Goal: Check status: Check status

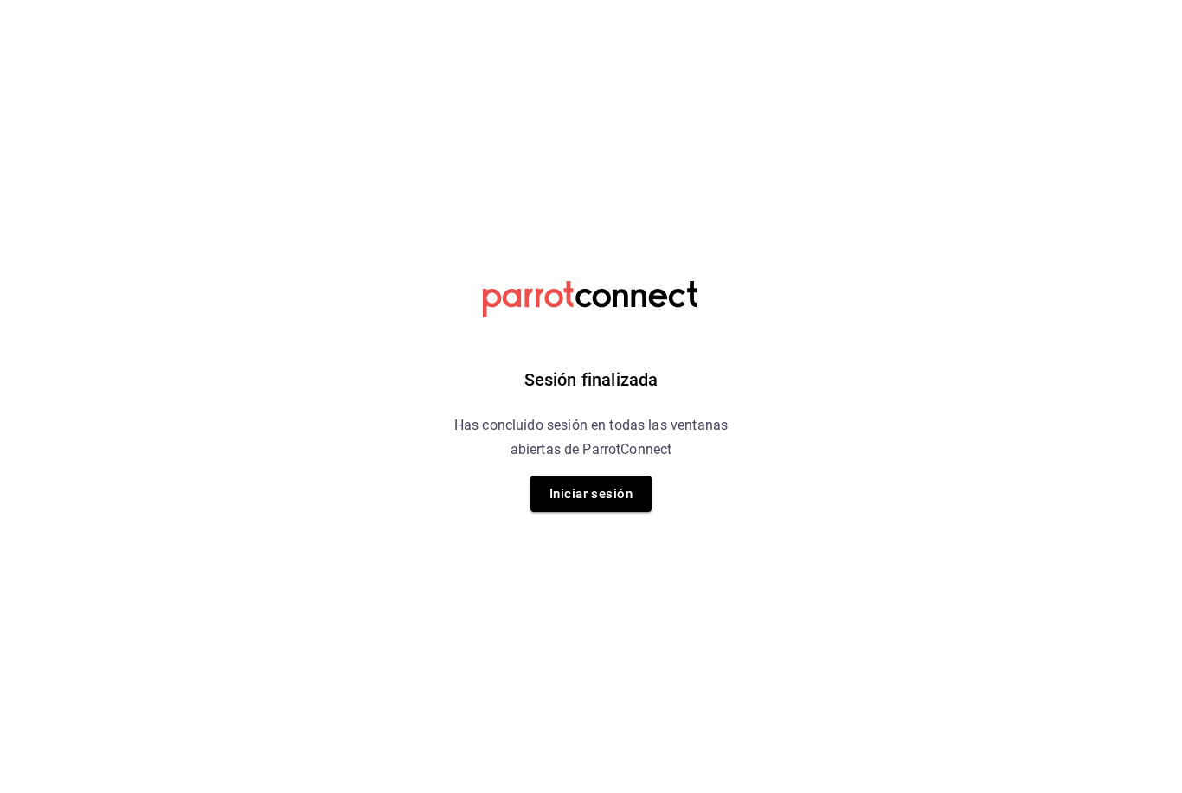
click at [583, 484] on button "Iniciar sesión" at bounding box center [590, 494] width 121 height 36
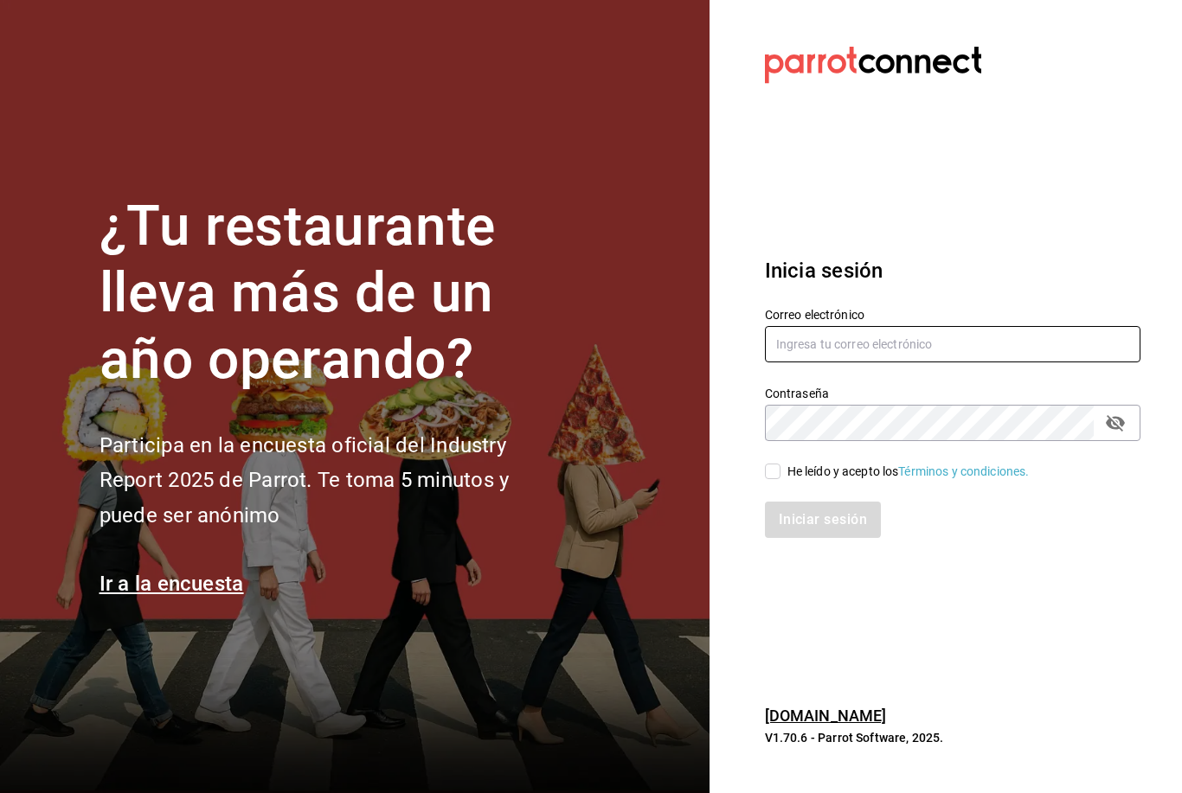
click at [805, 362] on input "text" at bounding box center [952, 344] width 375 height 36
click at [776, 479] on input "He leído y acepto los Términos y condiciones." at bounding box center [773, 472] width 16 height 16
checkbox input "true"
click at [792, 538] on button "Iniciar sesión" at bounding box center [823, 520] width 116 height 36
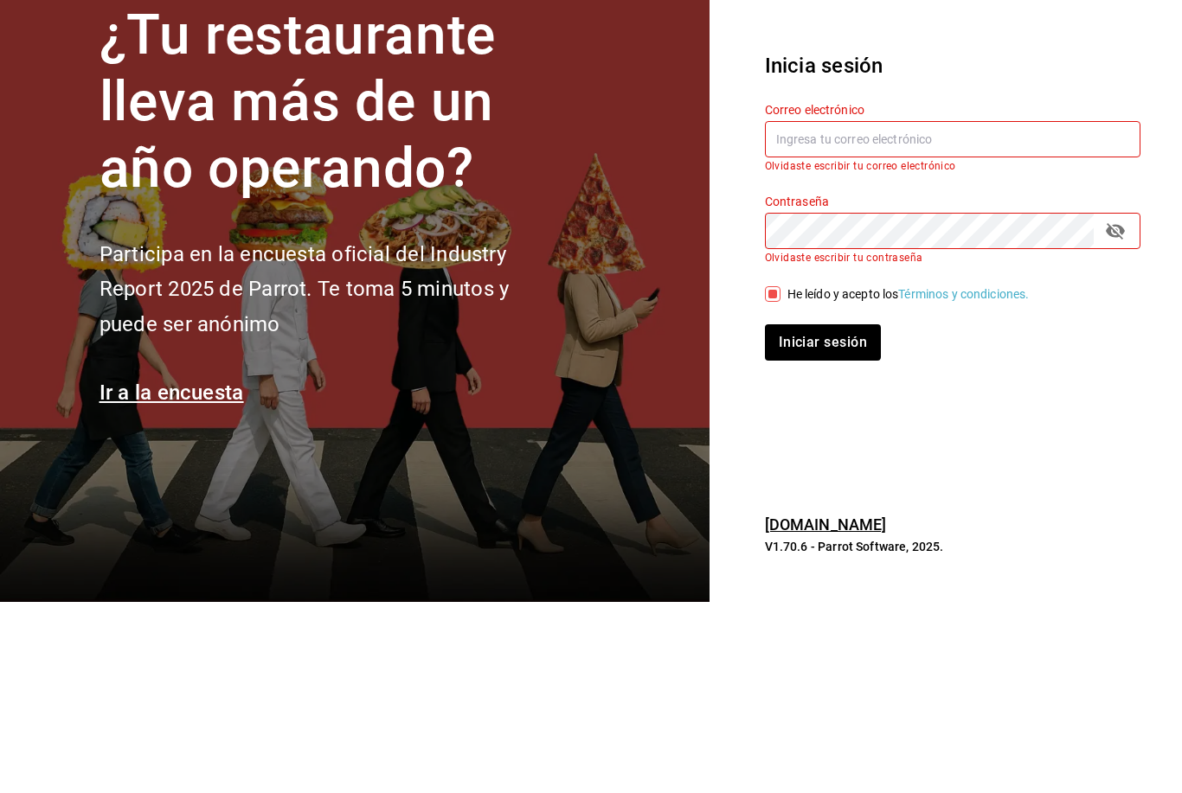
click at [788, 312] on input "text" at bounding box center [952, 330] width 375 height 36
type input "[EMAIL_ADDRESS][DOMAIN_NAME]"
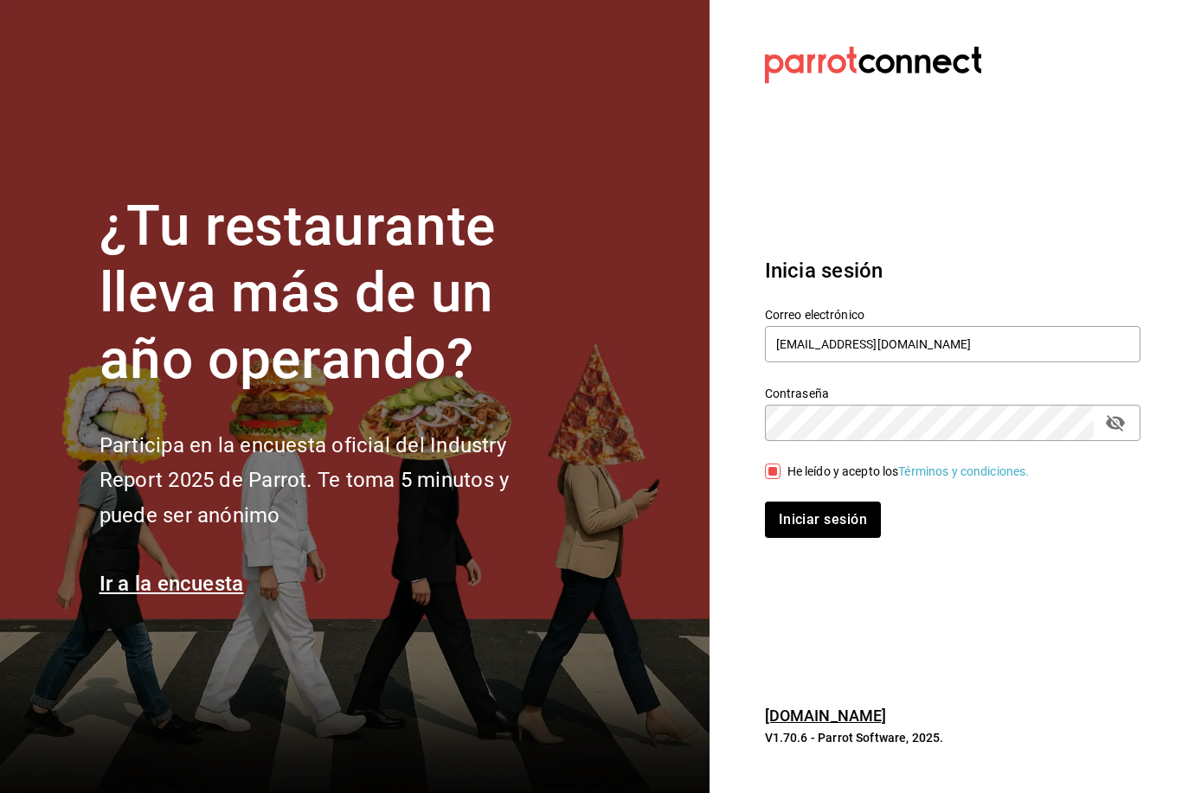
click at [793, 502] on button "Iniciar sesión" at bounding box center [823, 520] width 116 height 36
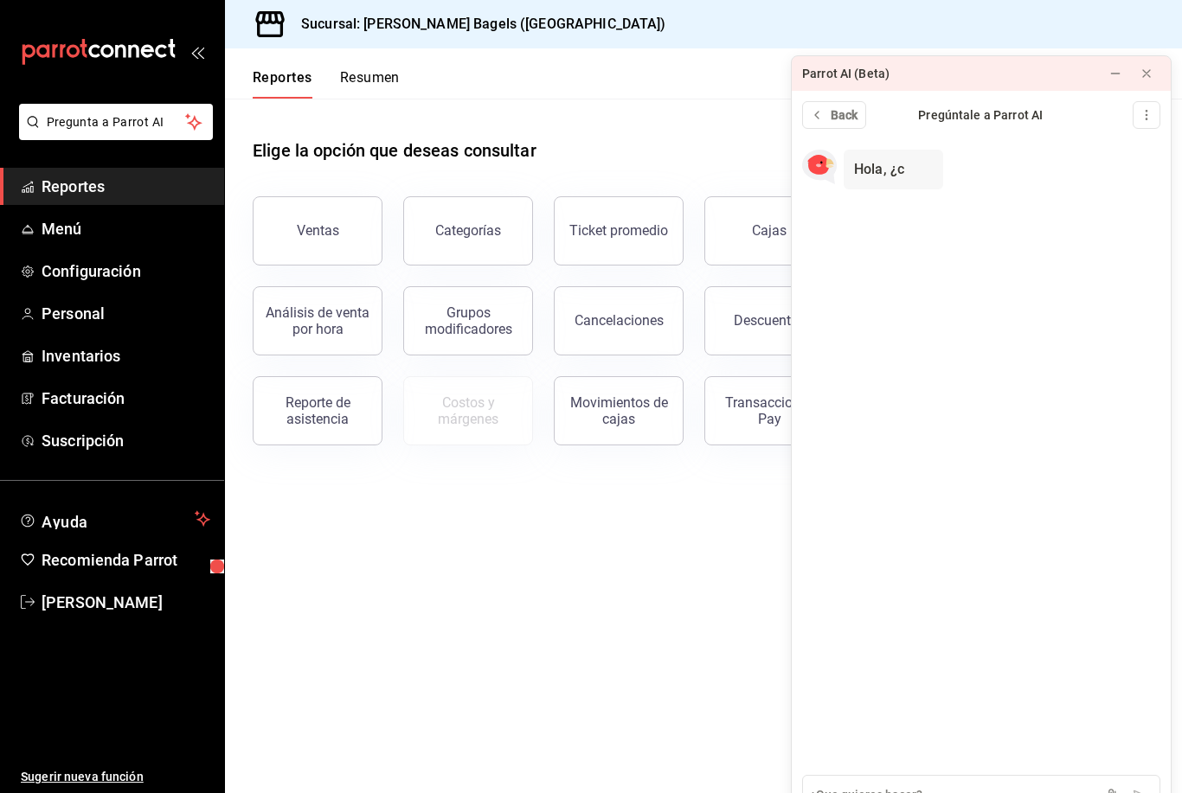
click at [321, 240] on button "Ventas" at bounding box center [318, 230] width 130 height 69
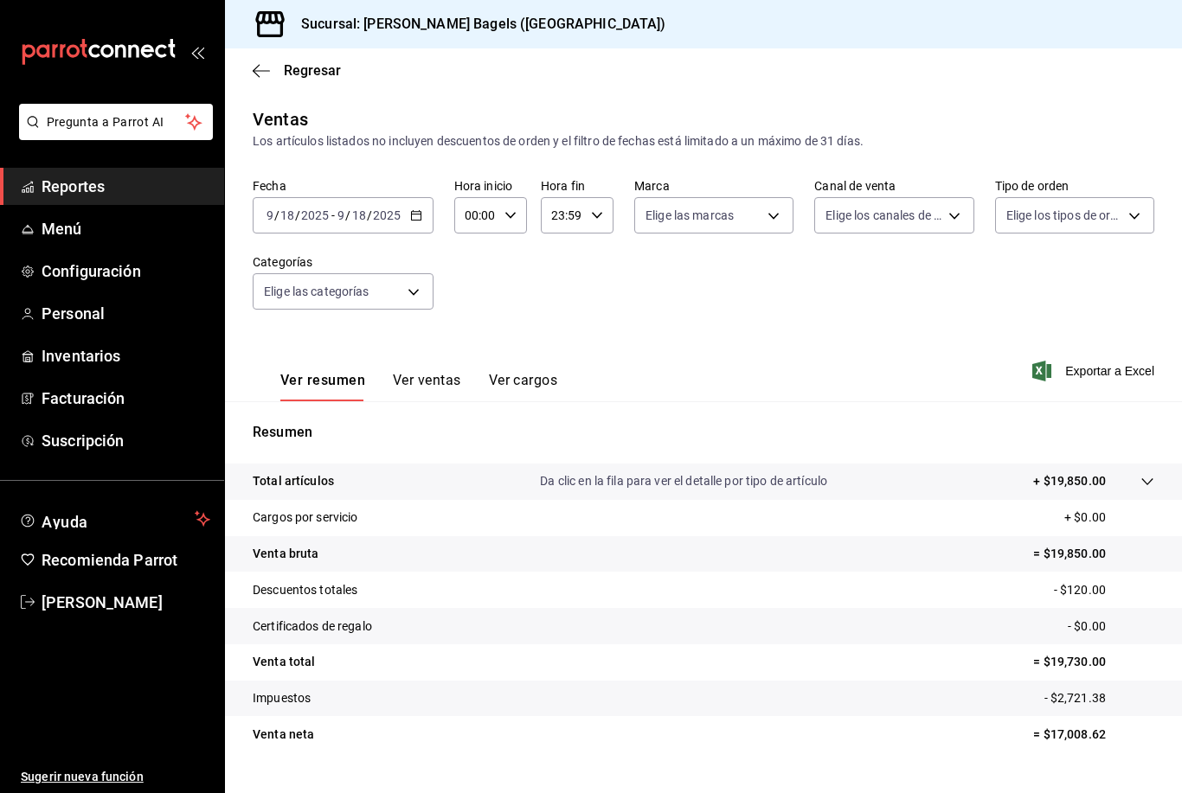
click at [149, 181] on span "Reportes" at bounding box center [126, 186] width 169 height 23
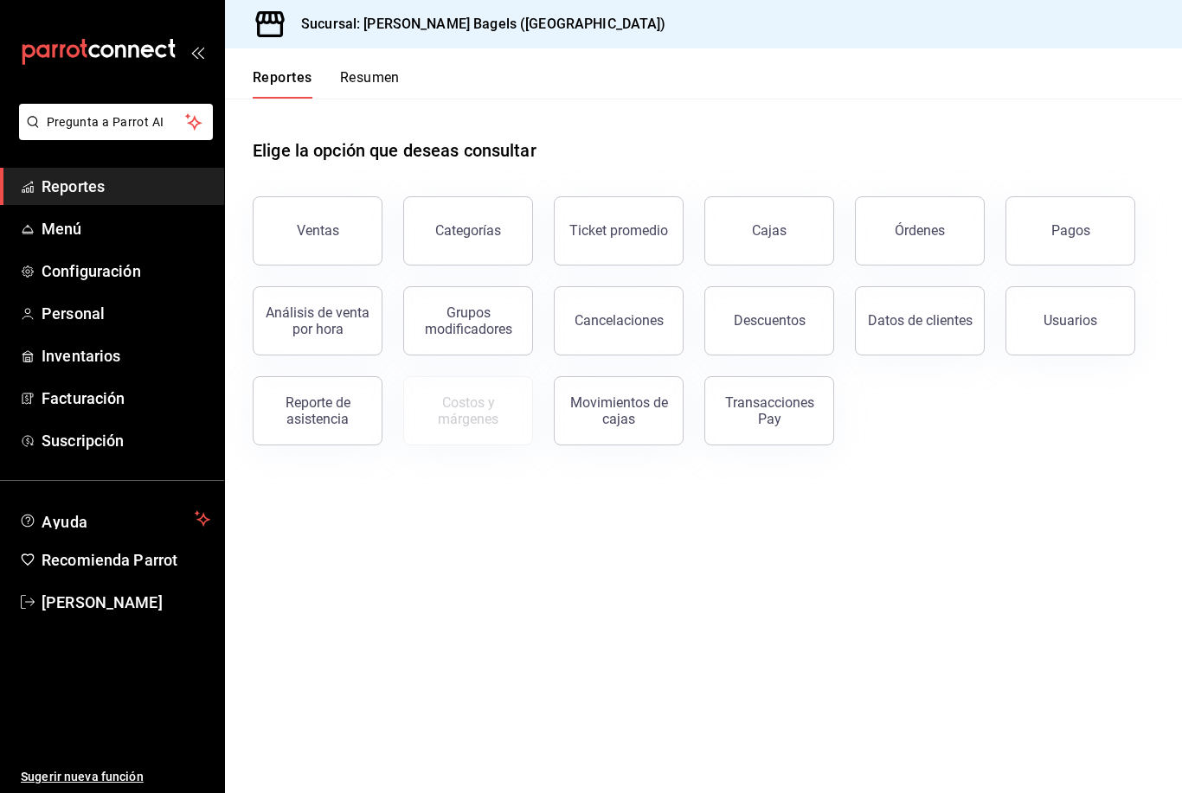
click at [764, 412] on div "Transacciones Pay" at bounding box center [768, 410] width 107 height 33
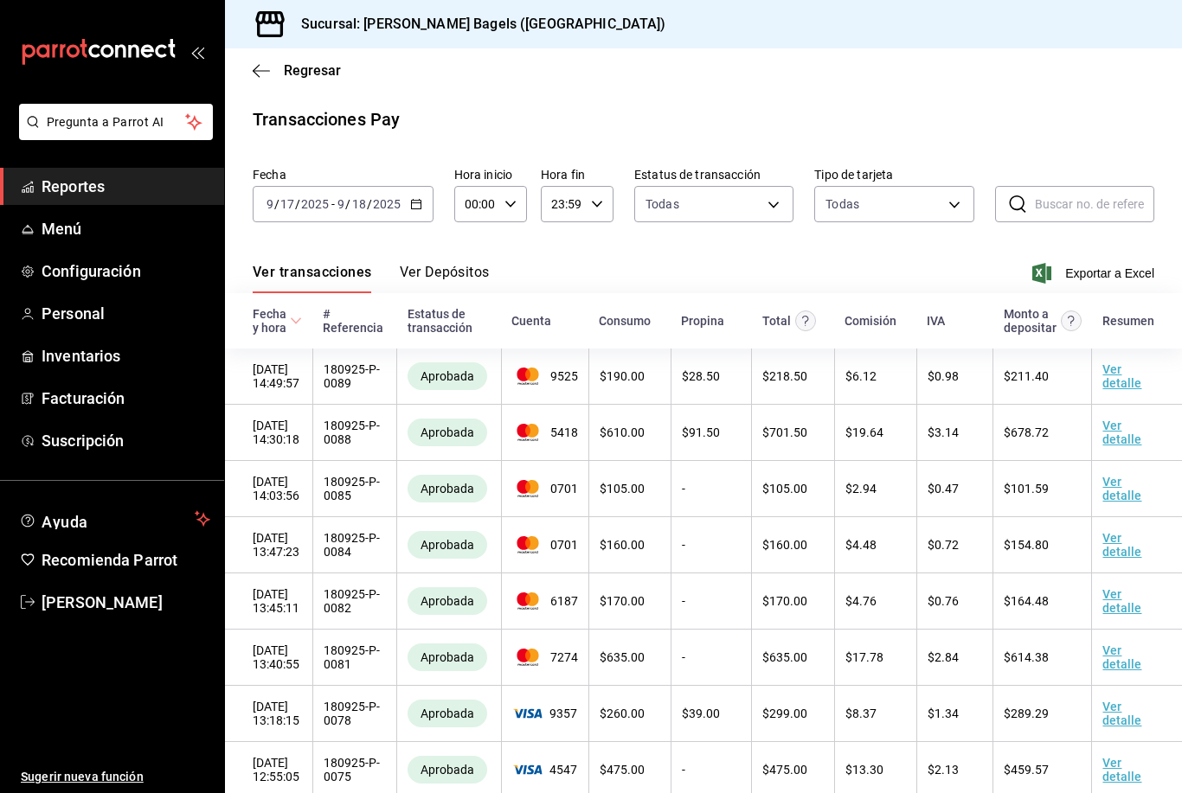
click at [455, 272] on button "Ver Depósitos" at bounding box center [445, 278] width 90 height 29
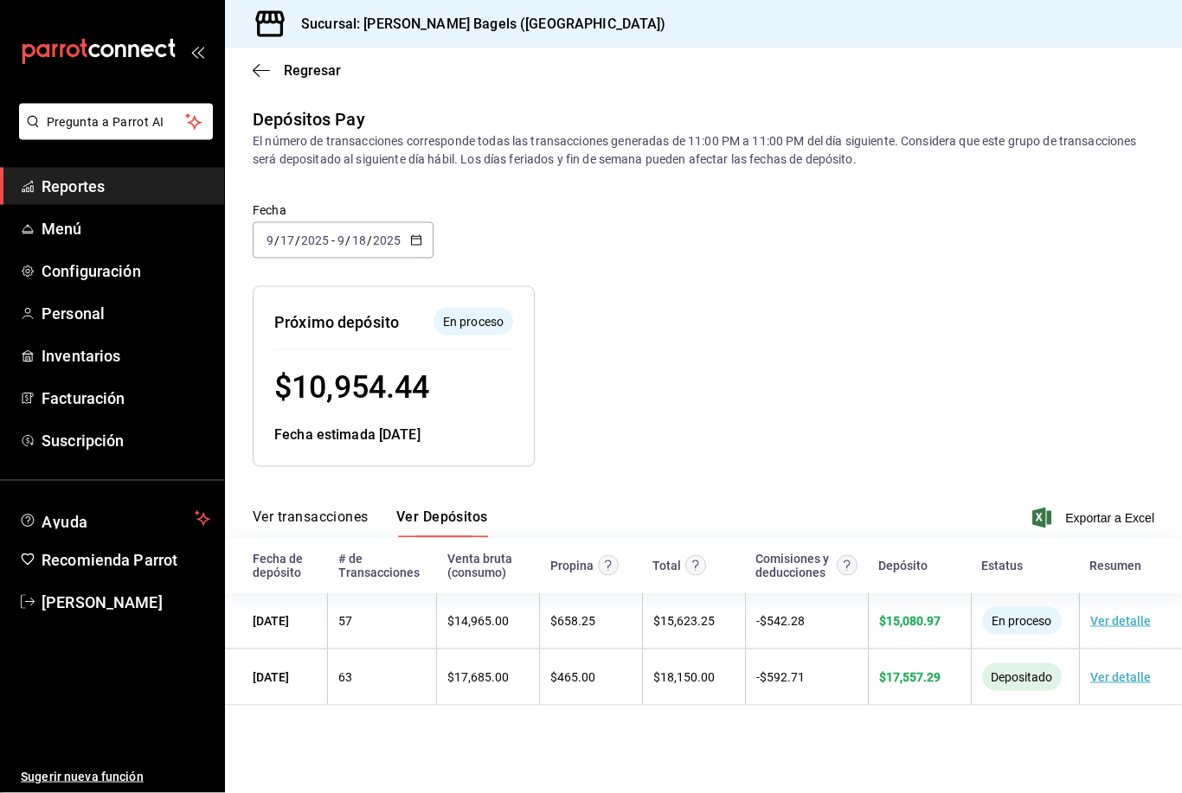
scroll to position [55, 0]
click at [1124, 670] on link "Ver detalle" at bounding box center [1120, 677] width 61 height 14
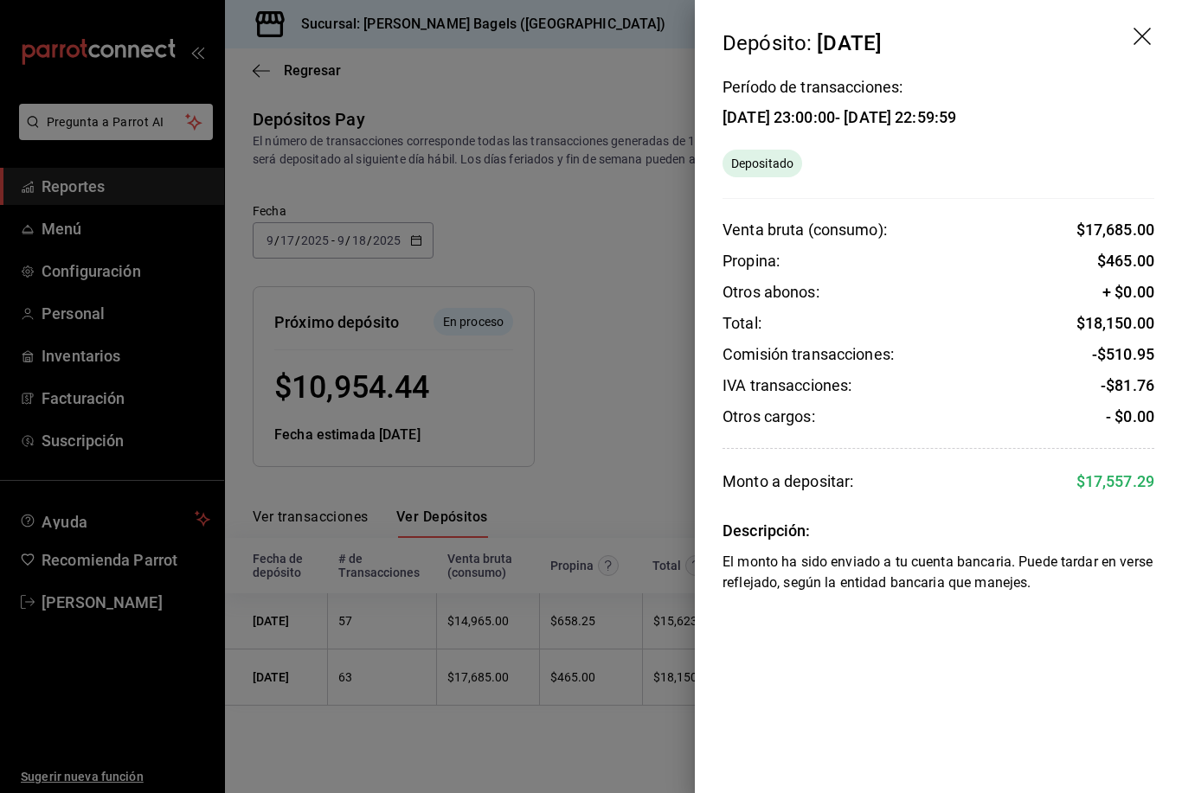
click at [606, 741] on div at bounding box center [591, 396] width 1182 height 793
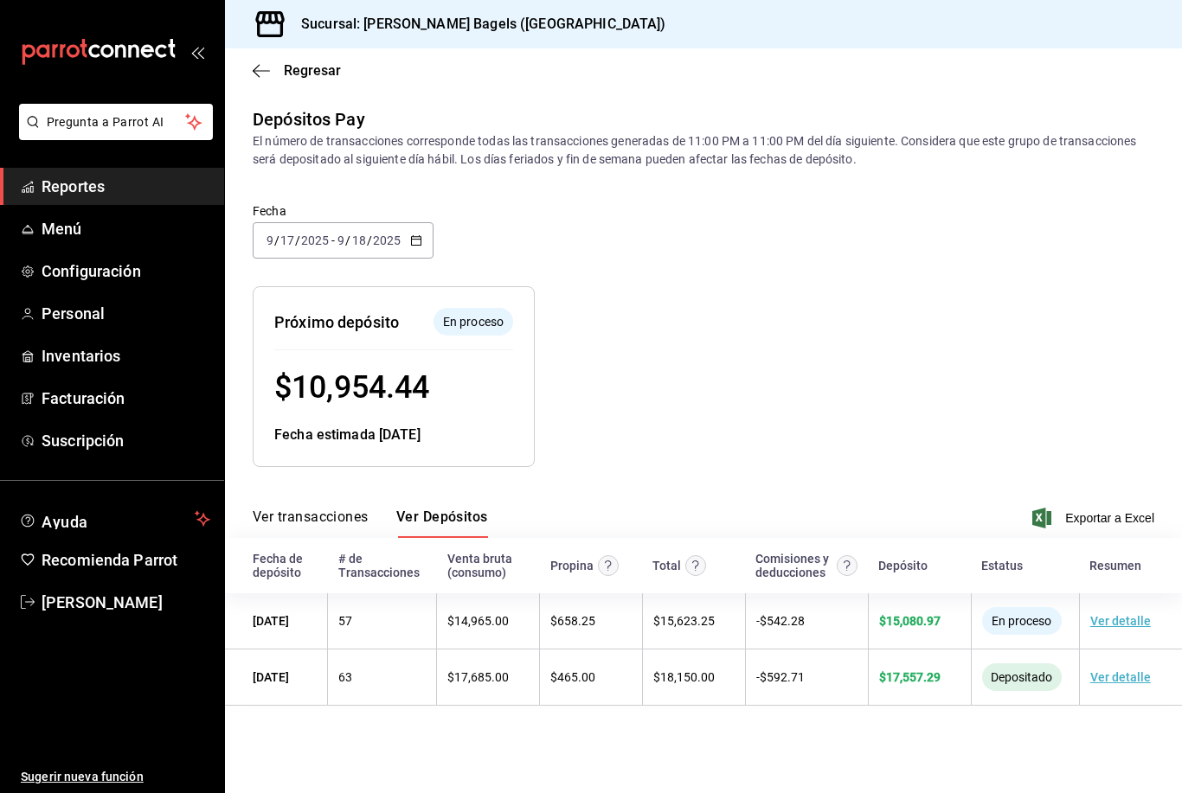
click at [1124, 670] on link "Ver detalle" at bounding box center [1120, 677] width 61 height 14
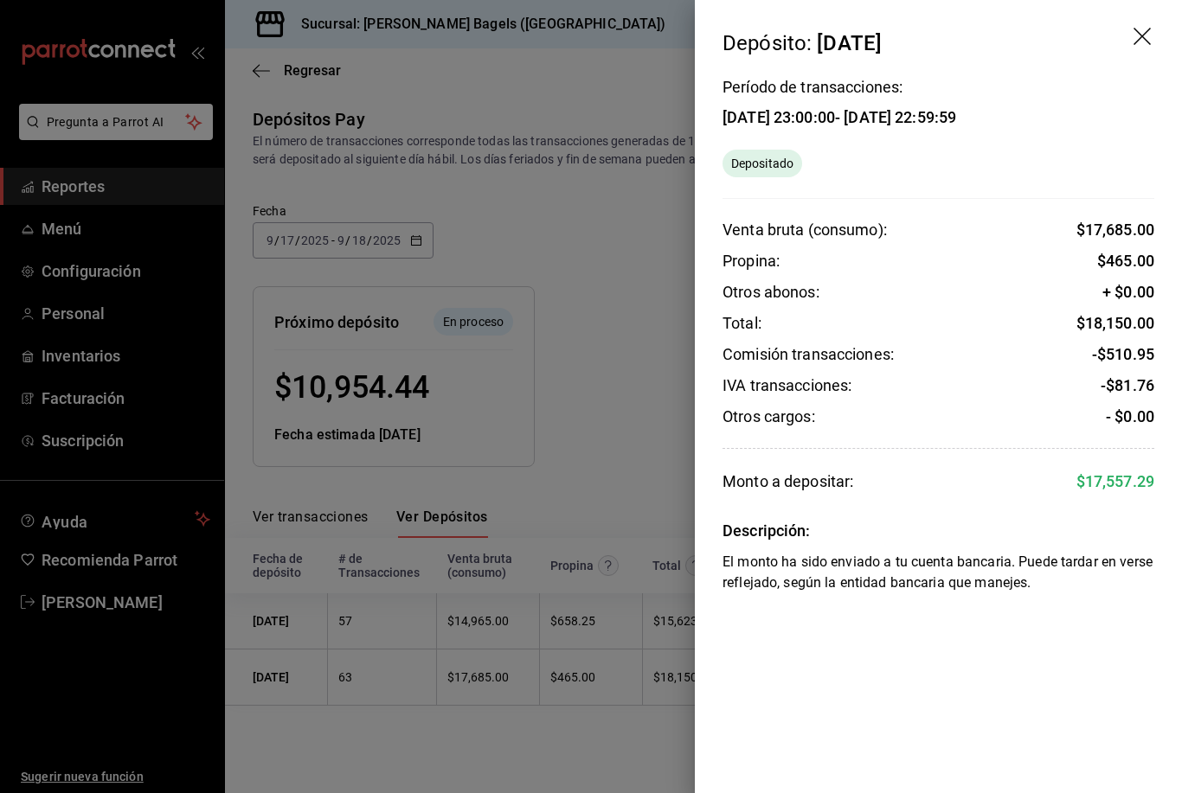
click at [586, 679] on div at bounding box center [591, 396] width 1182 height 793
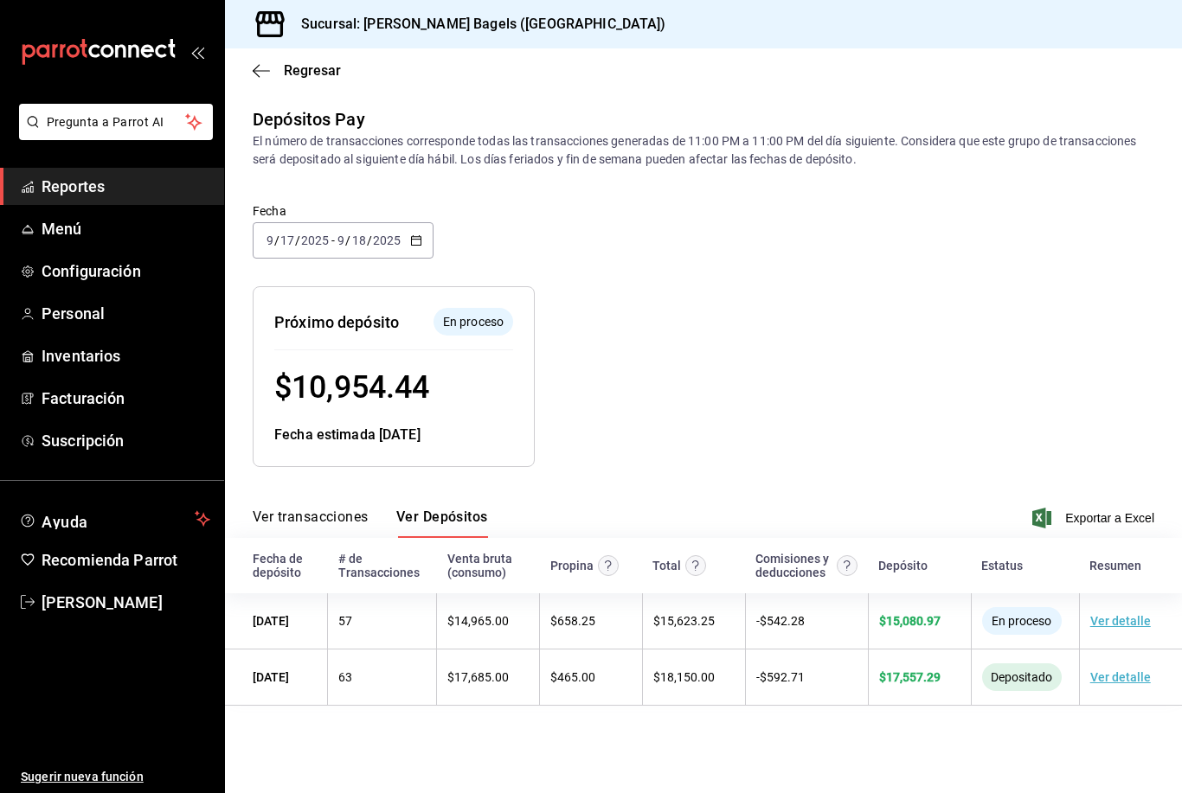
click at [138, 188] on span "Reportes" at bounding box center [126, 186] width 169 height 23
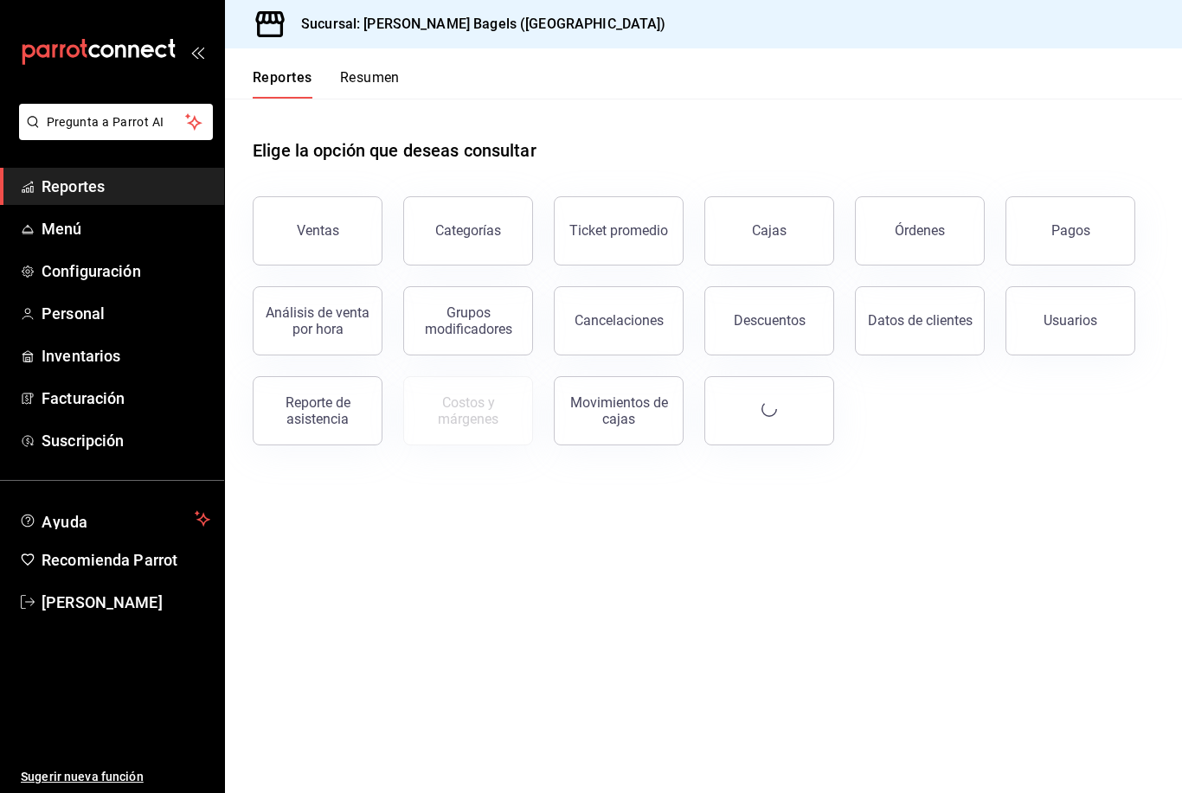
click at [327, 222] on div "Ventas" at bounding box center [318, 230] width 42 height 16
